Goal: Find contact information: Find contact information

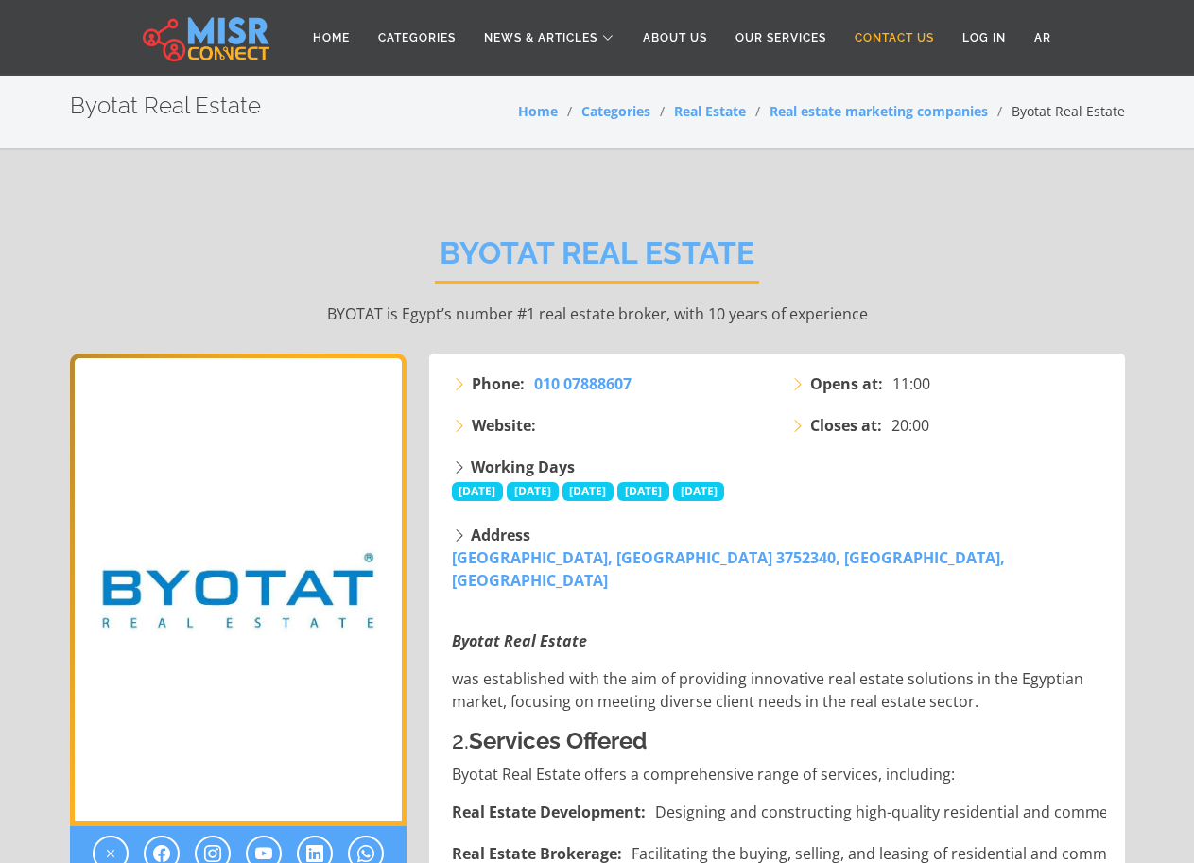
click at [892, 33] on link "Contact Us" at bounding box center [895, 38] width 108 height 36
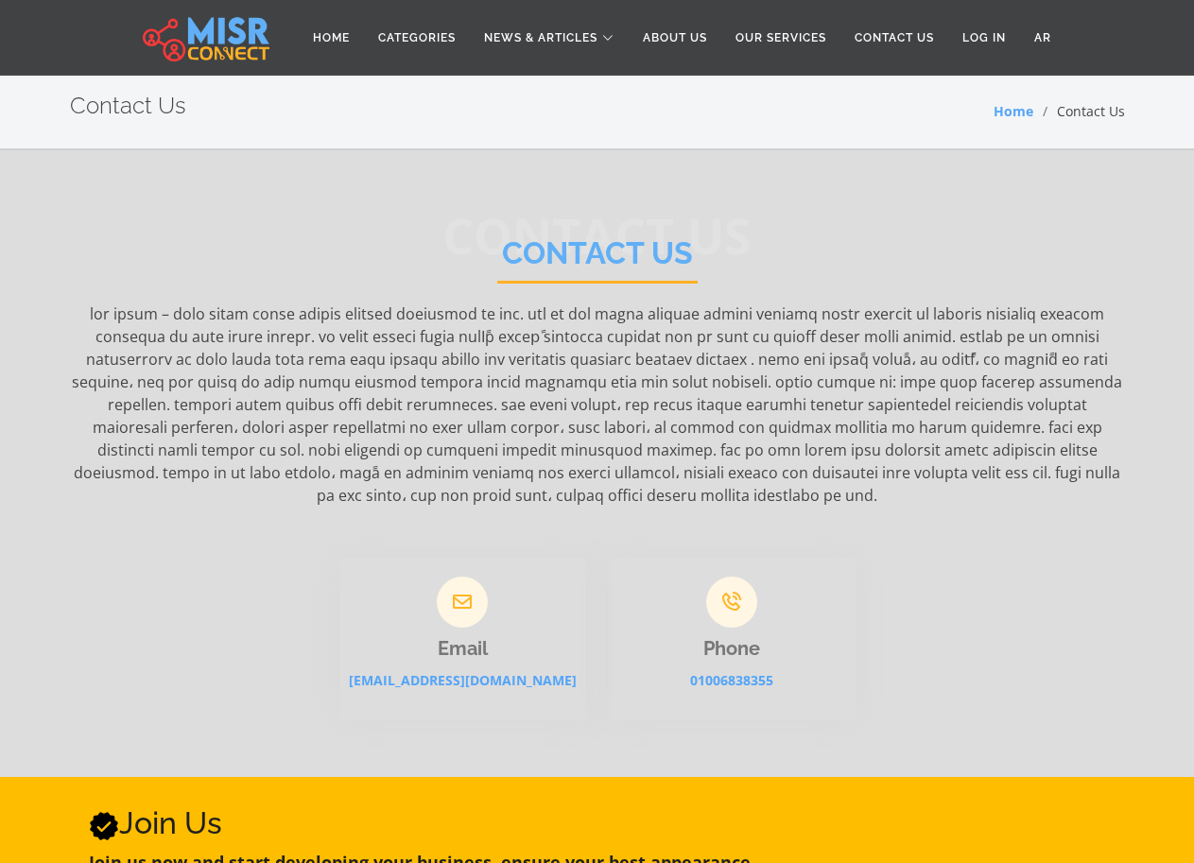
click at [892, 33] on link "Contact Us" at bounding box center [895, 38] width 108 height 36
